Goal: Task Accomplishment & Management: Complete application form

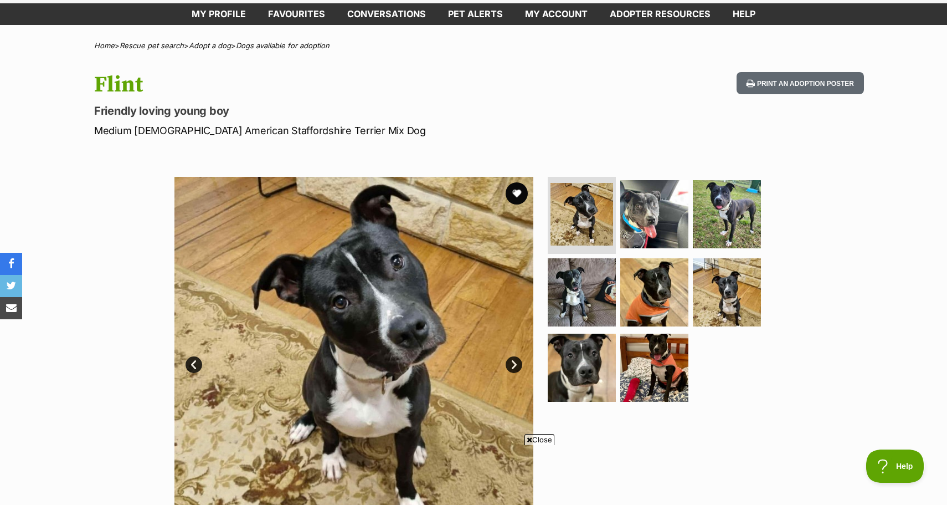
scroll to position [61, 0]
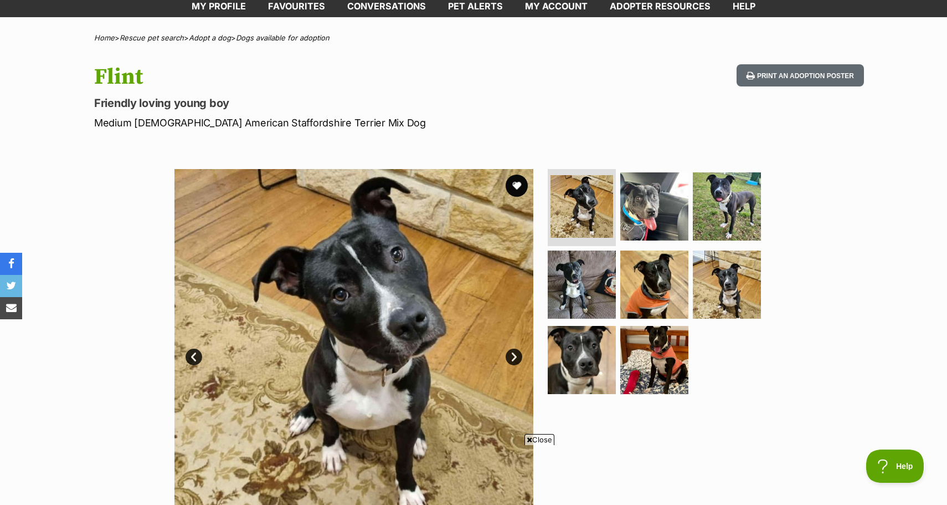
click at [527, 440] on icon at bounding box center [530, 439] width 6 height 7
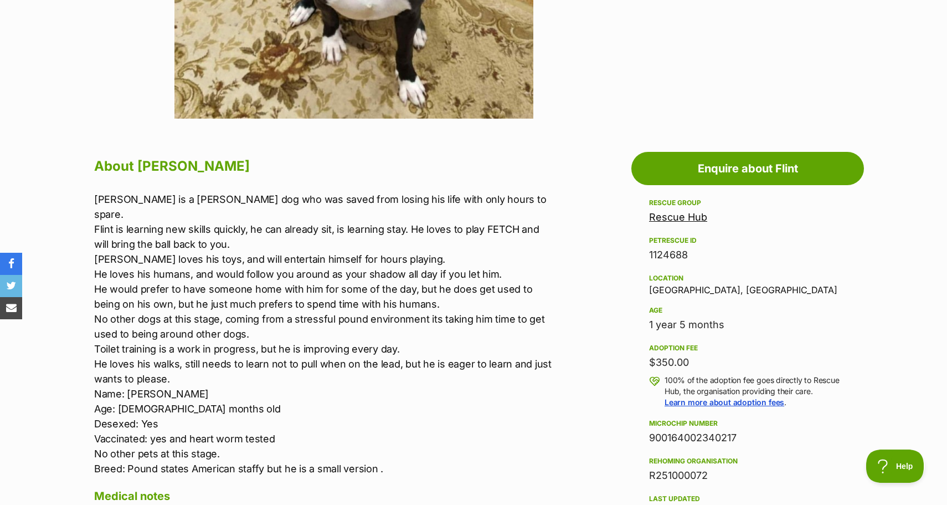
scroll to position [472, 0]
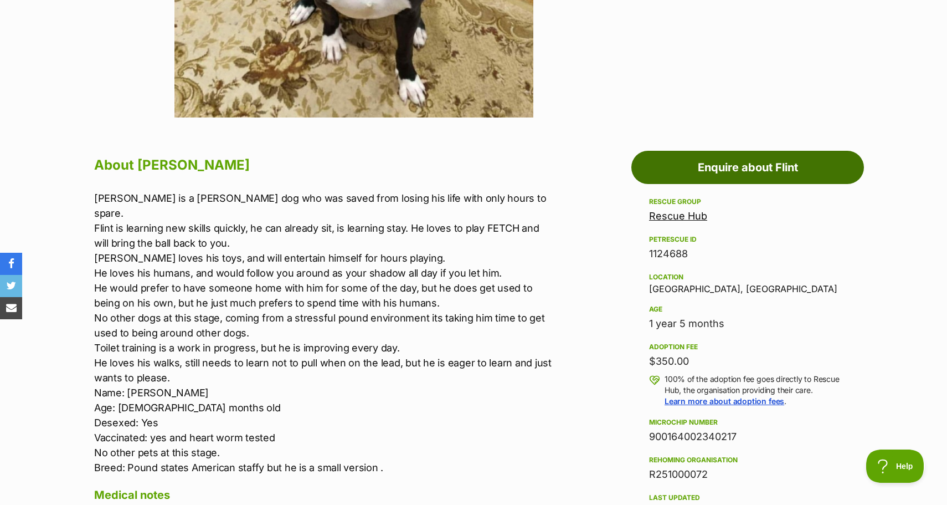
click at [728, 163] on link "Enquire about Flint" at bounding box center [747, 167] width 233 height 33
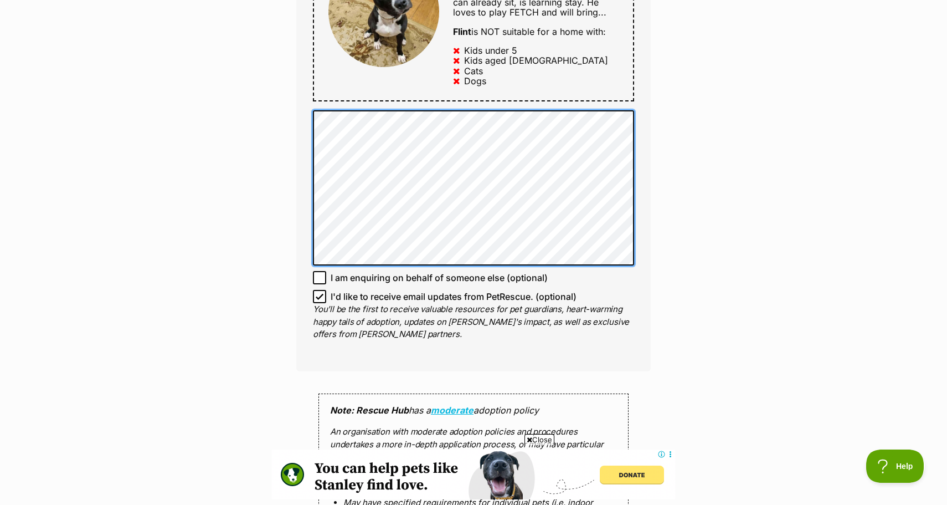
scroll to position [669, 0]
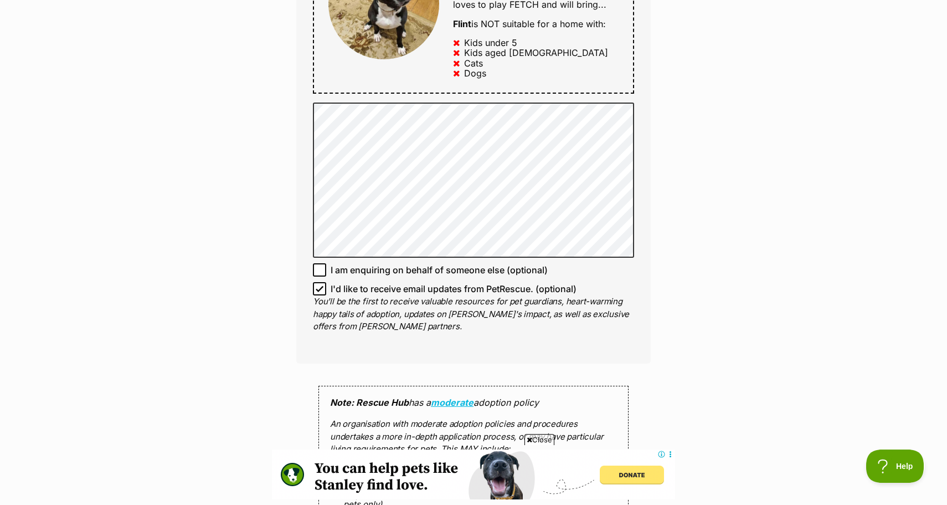
click at [317, 285] on icon at bounding box center [320, 289] width 8 height 8
click at [317, 282] on input "I'd like to receive email updates from PetRescue. (optional)" at bounding box center [319, 288] width 13 height 13
checkbox input "false"
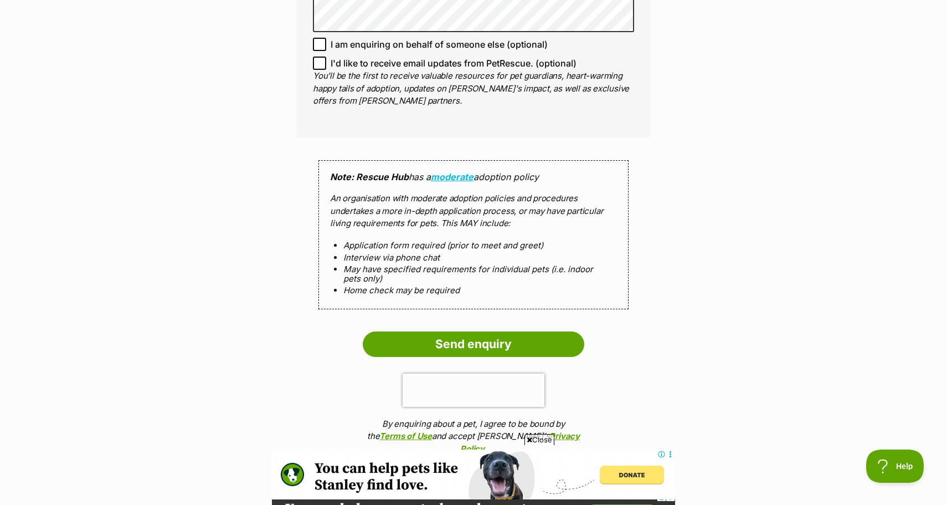
scroll to position [895, 0]
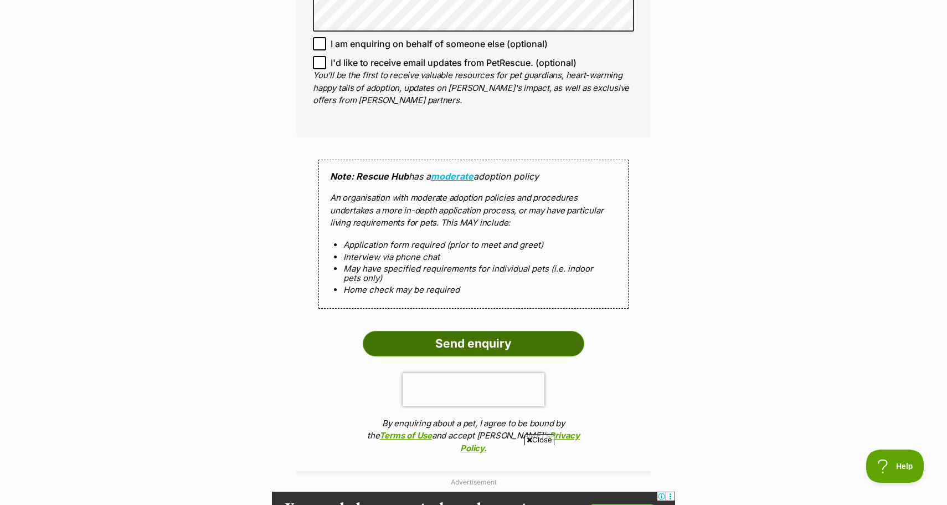
click at [458, 338] on input "Send enquiry" at bounding box center [474, 343] width 222 height 25
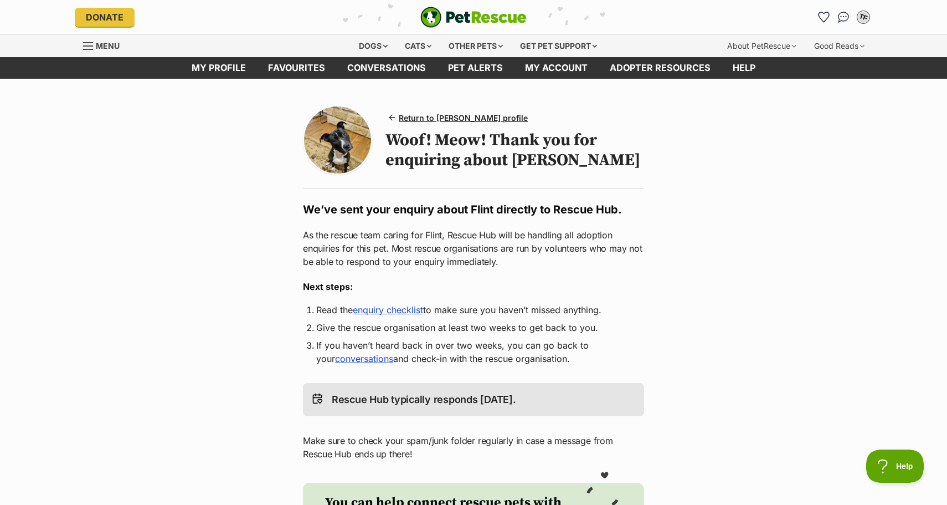
click at [860, 17] on div "TF" at bounding box center [863, 17] width 14 height 14
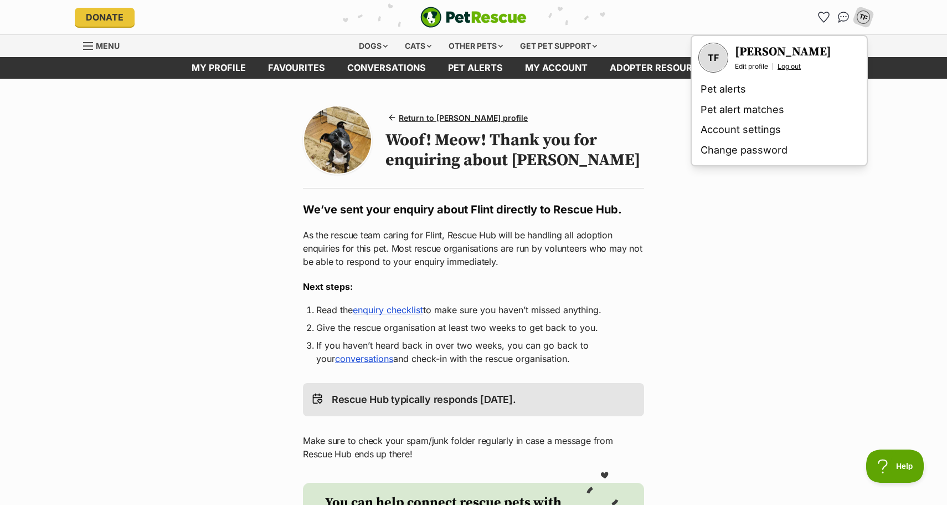
click at [791, 64] on link "Log out" at bounding box center [789, 66] width 23 height 9
